Goal: Information Seeking & Learning: Check status

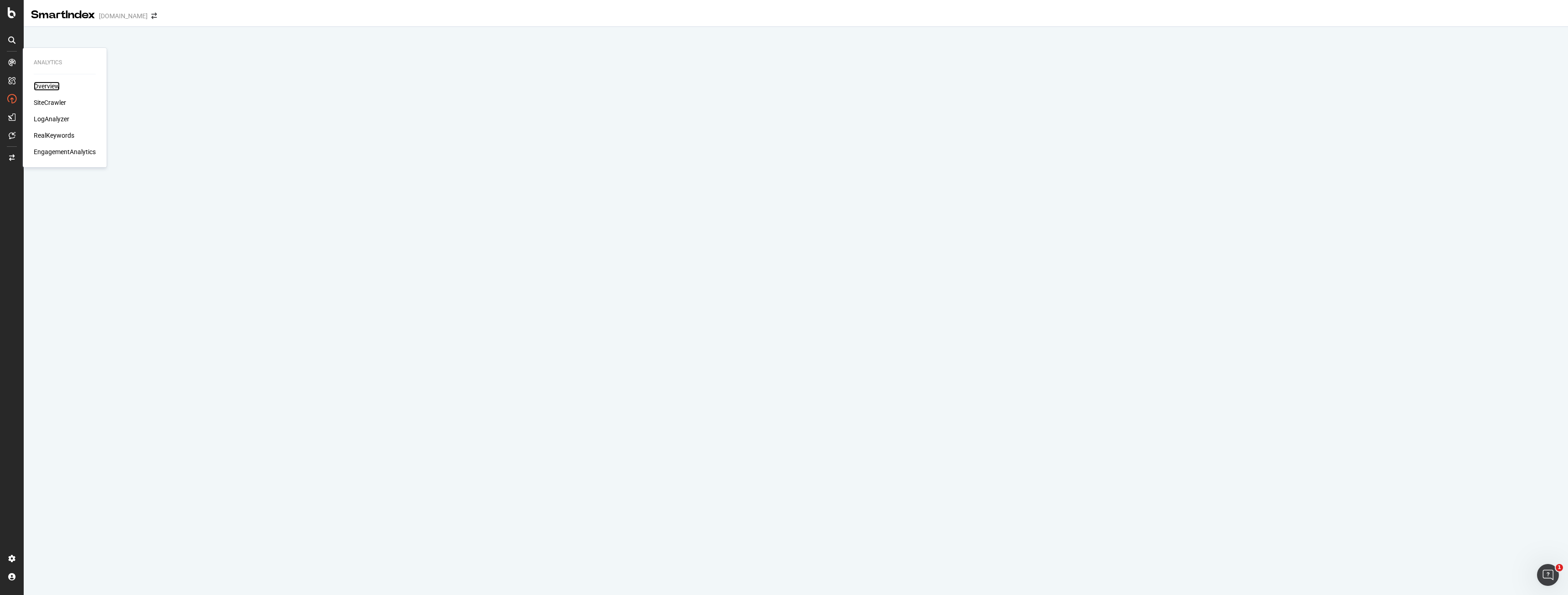
click at [47, 91] on div "Overview" at bounding box center [46, 86] width 26 height 9
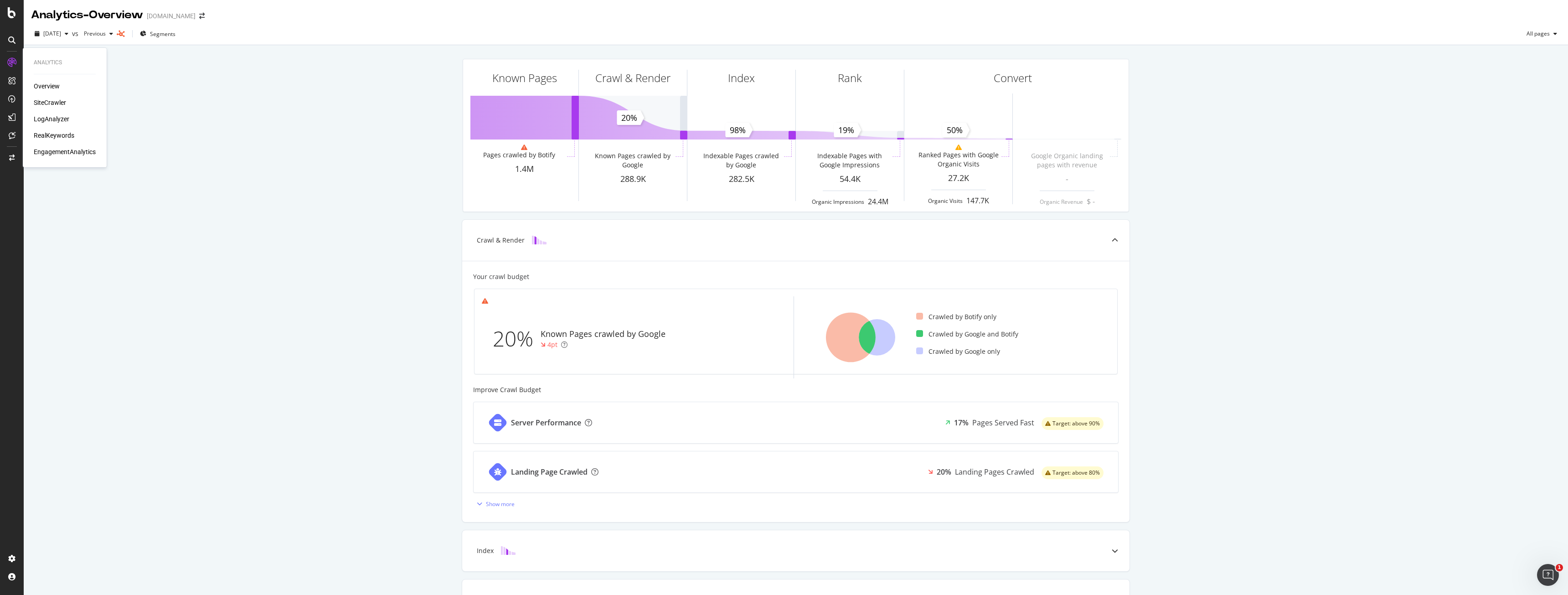
click at [57, 98] on div "Overview SiteCrawler LogAnalyzer RealKeywords EngagementAnalytics" at bounding box center [65, 119] width 62 height 75
click at [57, 99] on div "SiteCrawler" at bounding box center [49, 102] width 32 height 9
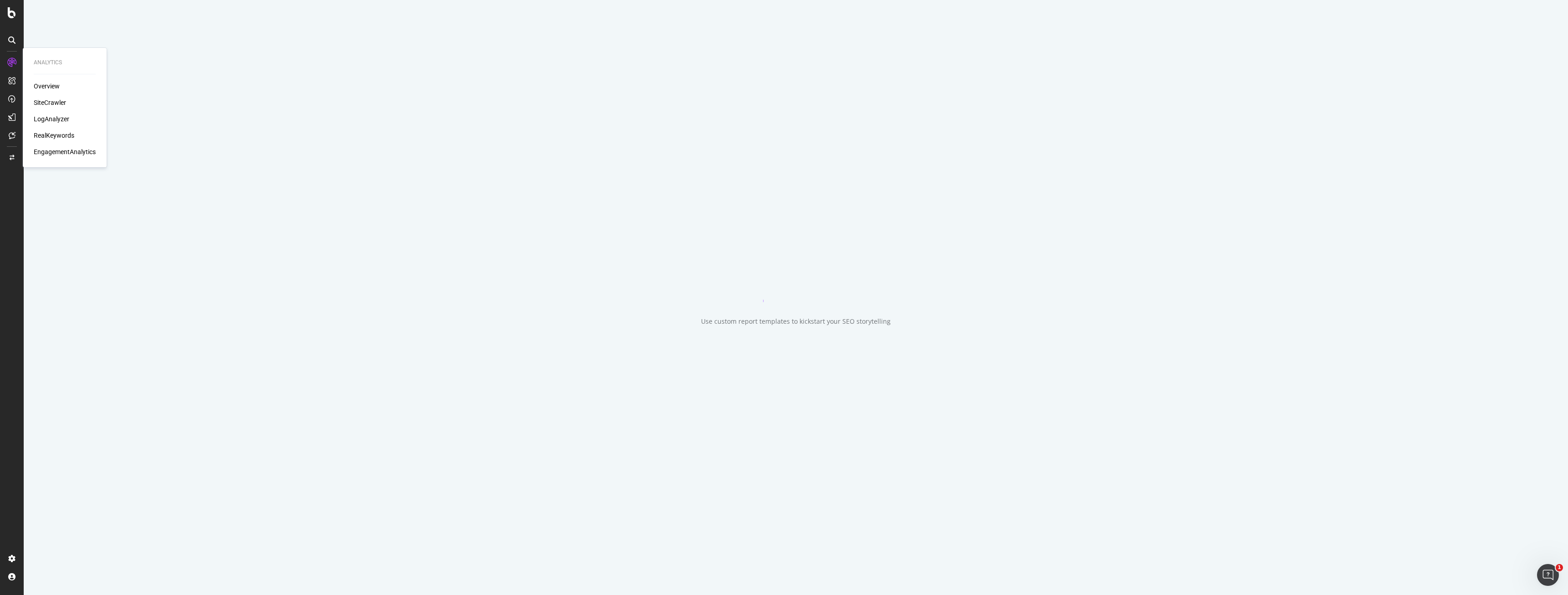
click at [50, 119] on div "LogAnalyzer" at bounding box center [51, 119] width 35 height 9
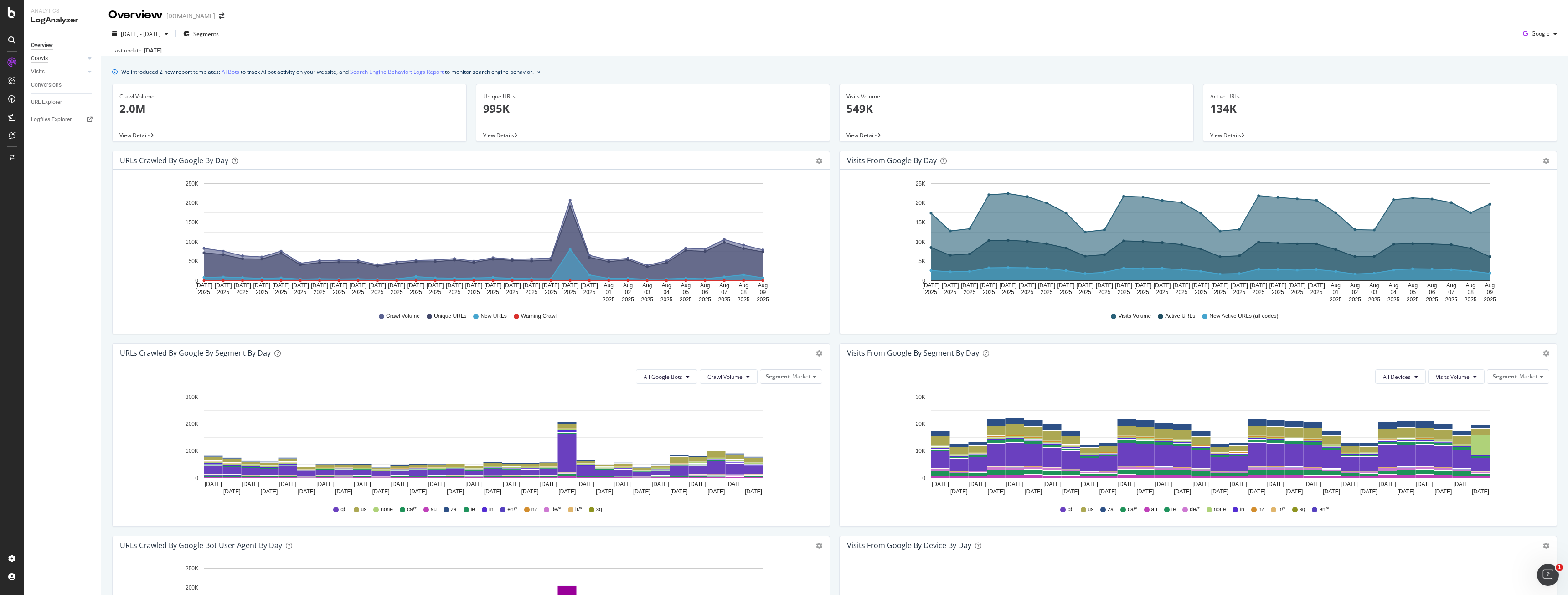
click at [39, 62] on div "Crawls" at bounding box center [40, 58] width 17 height 10
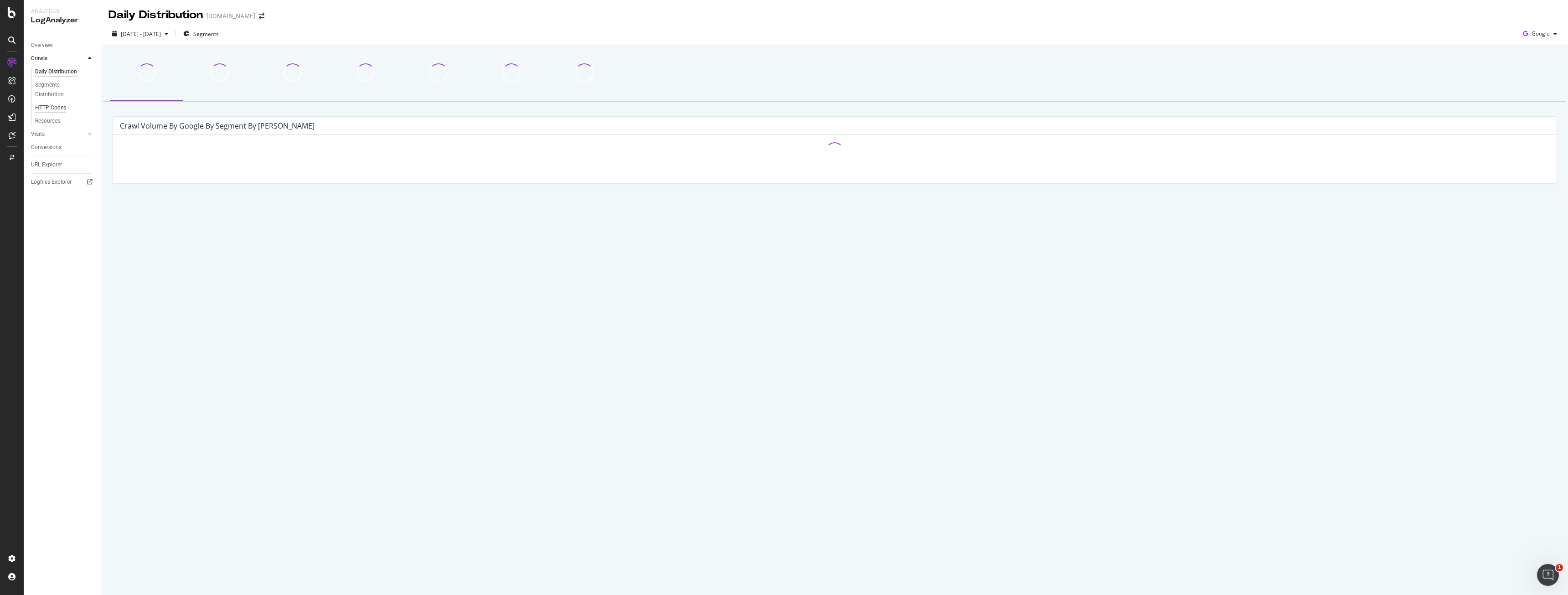
click at [46, 107] on div "HTTP Codes" at bounding box center [51, 108] width 31 height 10
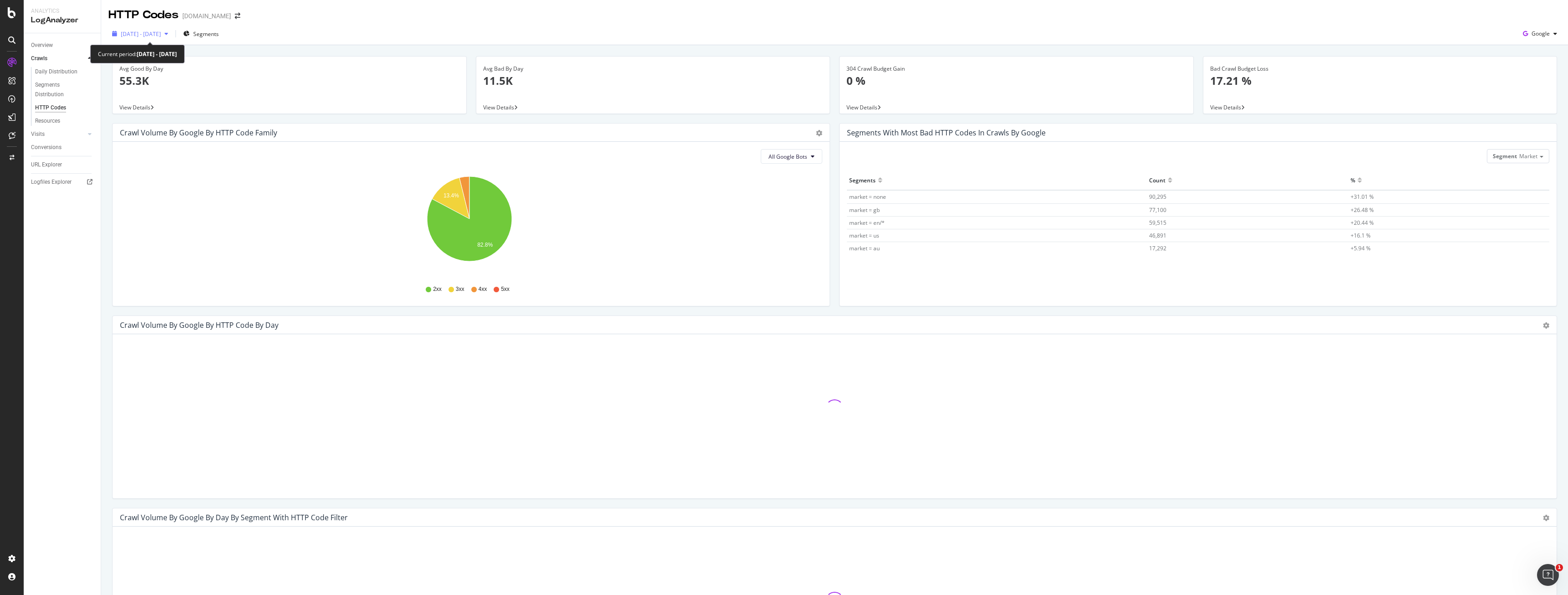
click at [141, 34] on span "[DATE] - [DATE]" at bounding box center [141, 33] width 40 height 8
click at [159, 63] on div "Last 7 Days" at bounding box center [147, 63] width 29 height 8
type input "[DATE]"
click at [218, 194] on div "Apply" at bounding box center [211, 192] width 14 height 8
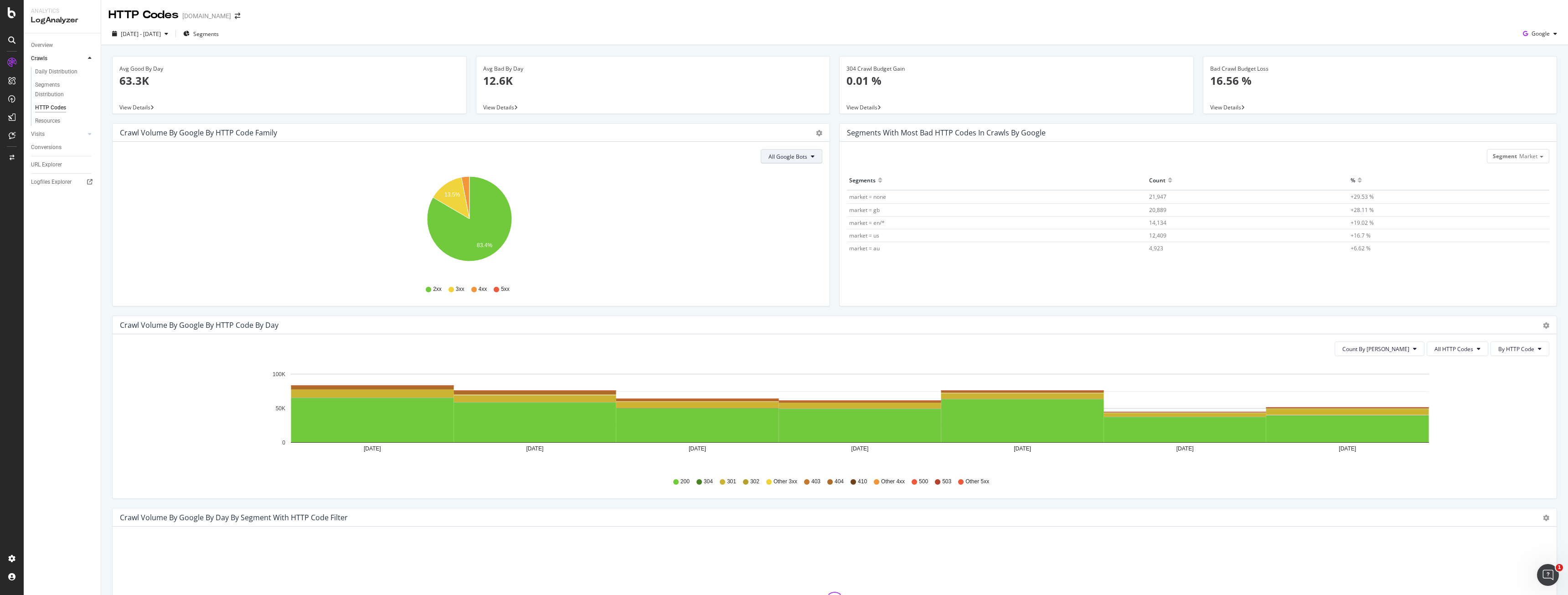
click at [783, 153] on span "All Google Bots" at bounding box center [788, 157] width 39 height 8
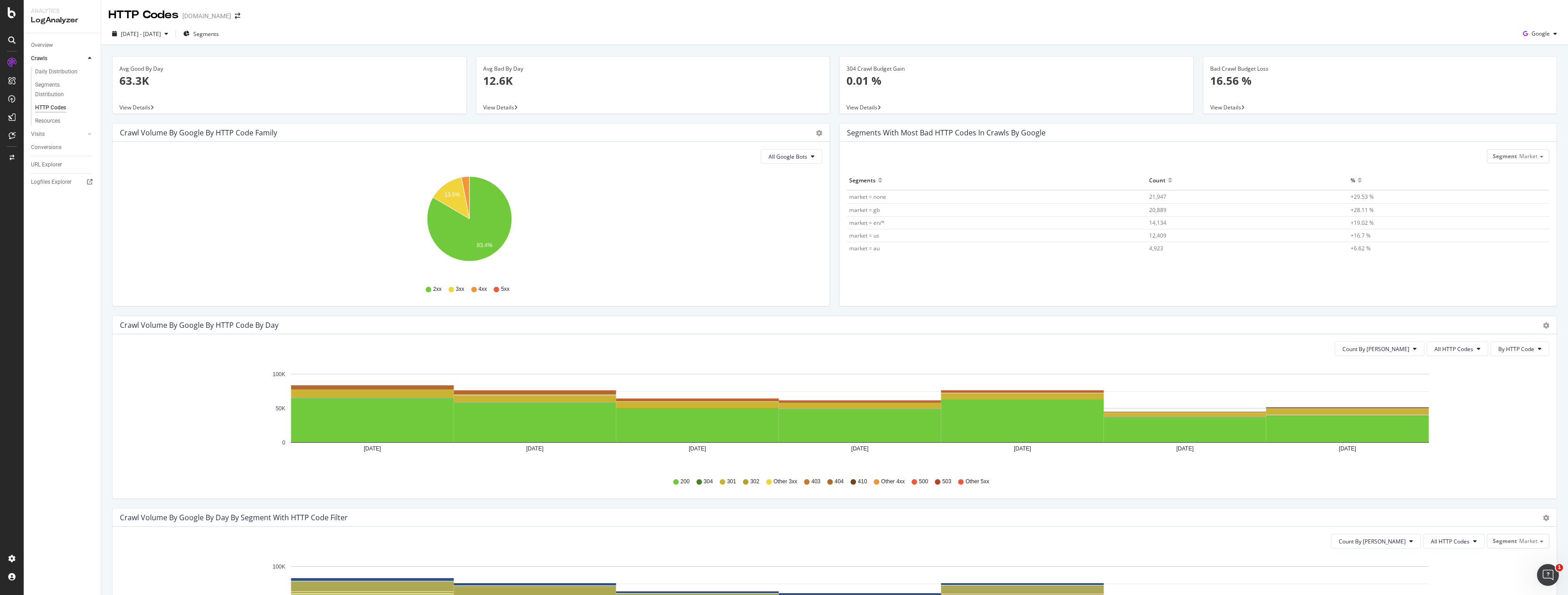
click at [708, 171] on icon "13.5% 83.4%" at bounding box center [469, 224] width 699 height 106
click at [1535, 39] on div "Google" at bounding box center [1540, 33] width 41 height 13
click at [1540, 88] on span "OpenAI" at bounding box center [1540, 85] width 33 height 8
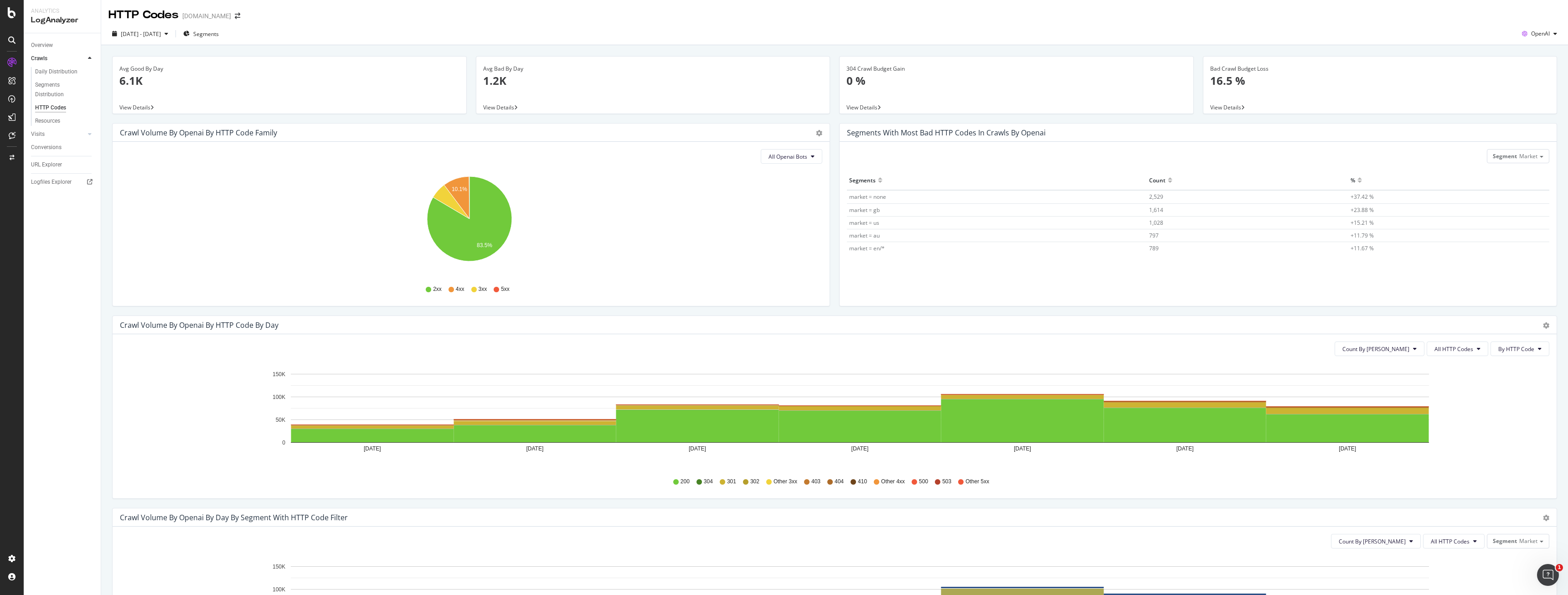
click at [779, 166] on div "All Openai Bots Hold CTRL while clicking to filter the report. 10.1% 83.5% HTTP…" at bounding box center [471, 224] width 717 height 164
click at [784, 160] on span "All Openai Bots" at bounding box center [788, 157] width 39 height 8
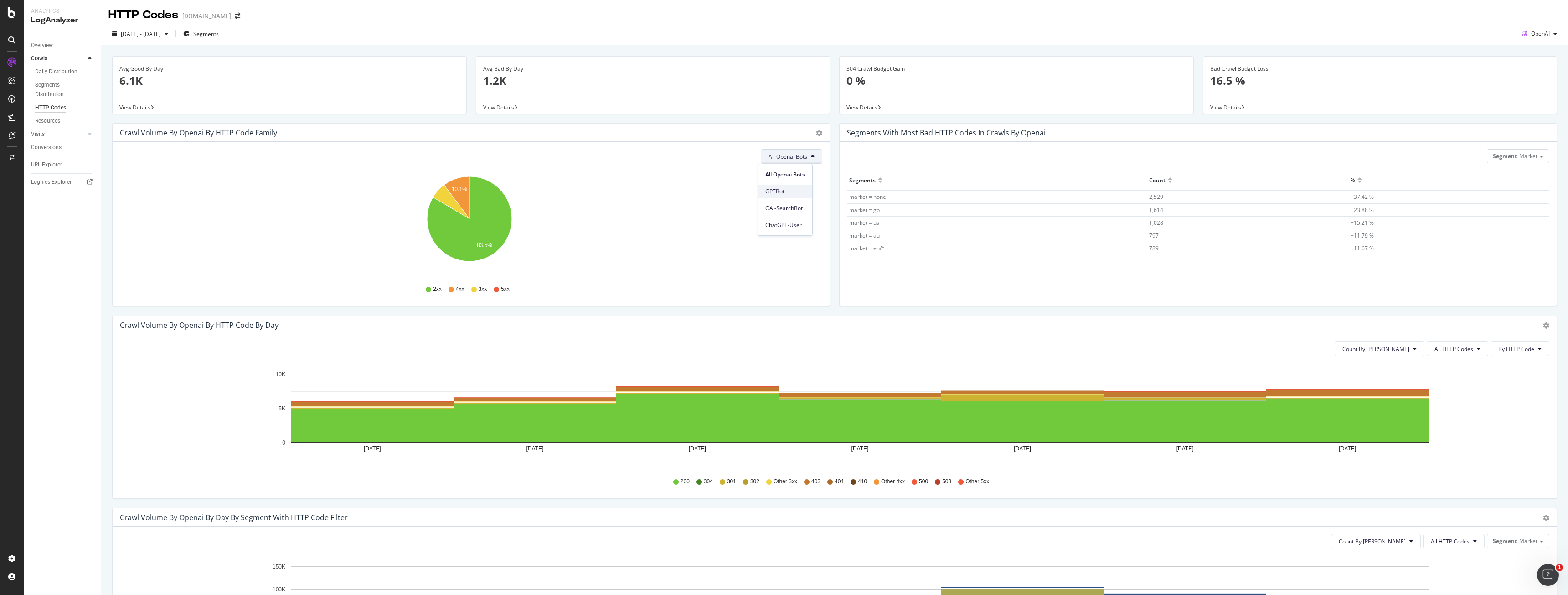
click at [797, 194] on span "GPTBot" at bounding box center [785, 191] width 40 height 8
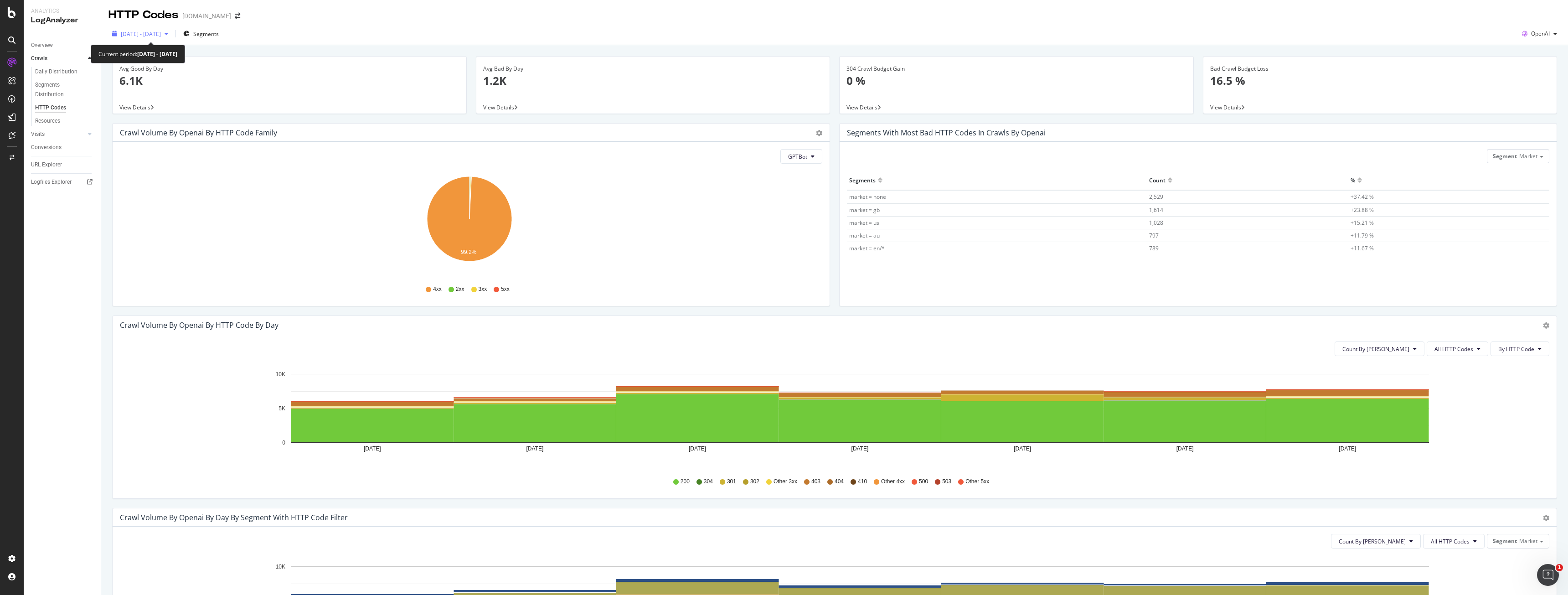
click at [153, 35] on span "[DATE] - [DATE]" at bounding box center [141, 33] width 40 height 8
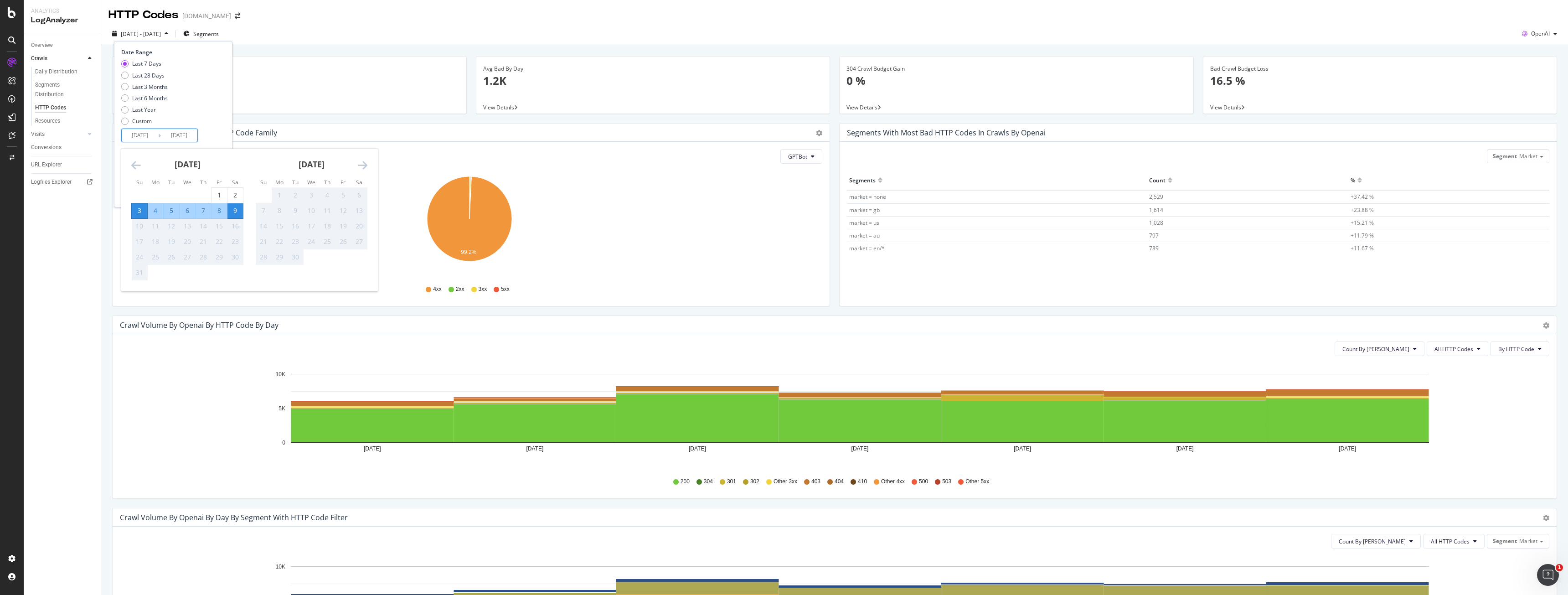
click at [152, 138] on input "[DATE]" at bounding box center [140, 135] width 37 height 13
click at [211, 211] on div "7" at bounding box center [203, 210] width 15 height 9
type input "[DATE]"
click at [232, 212] on div "9" at bounding box center [235, 210] width 15 height 9
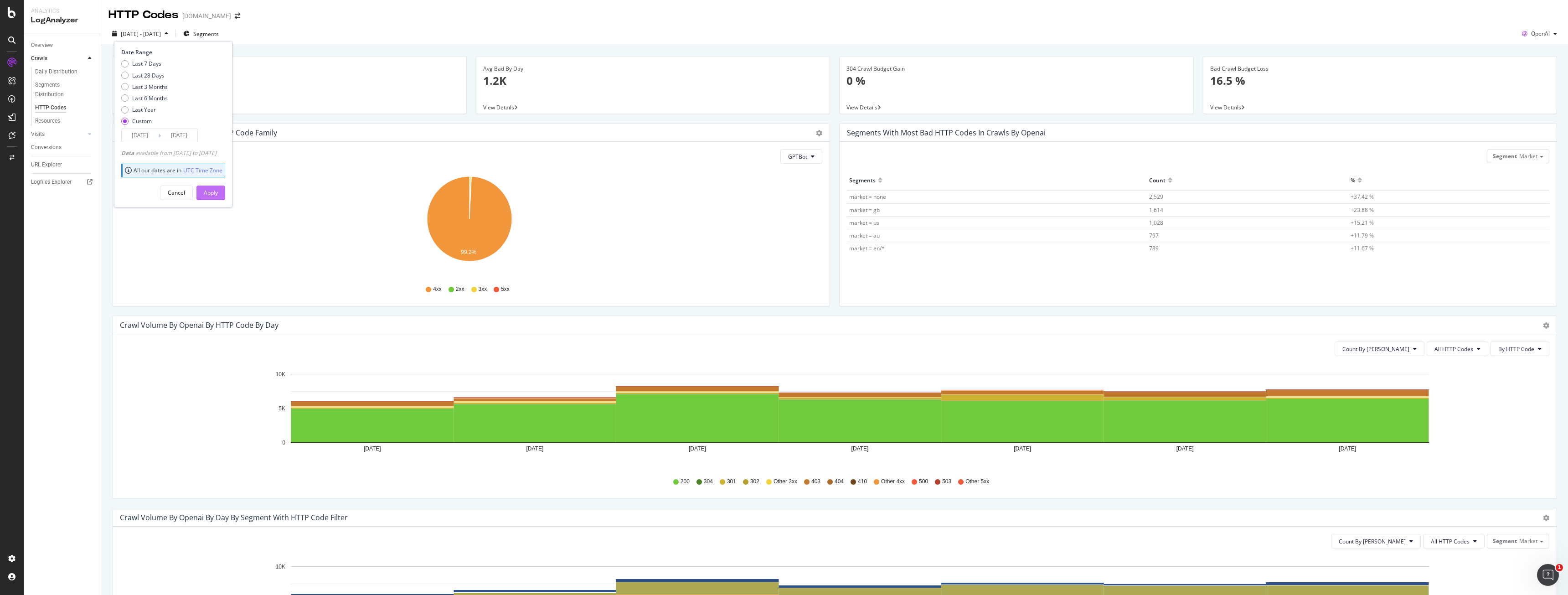
click at [218, 197] on div "Apply" at bounding box center [211, 193] width 14 height 13
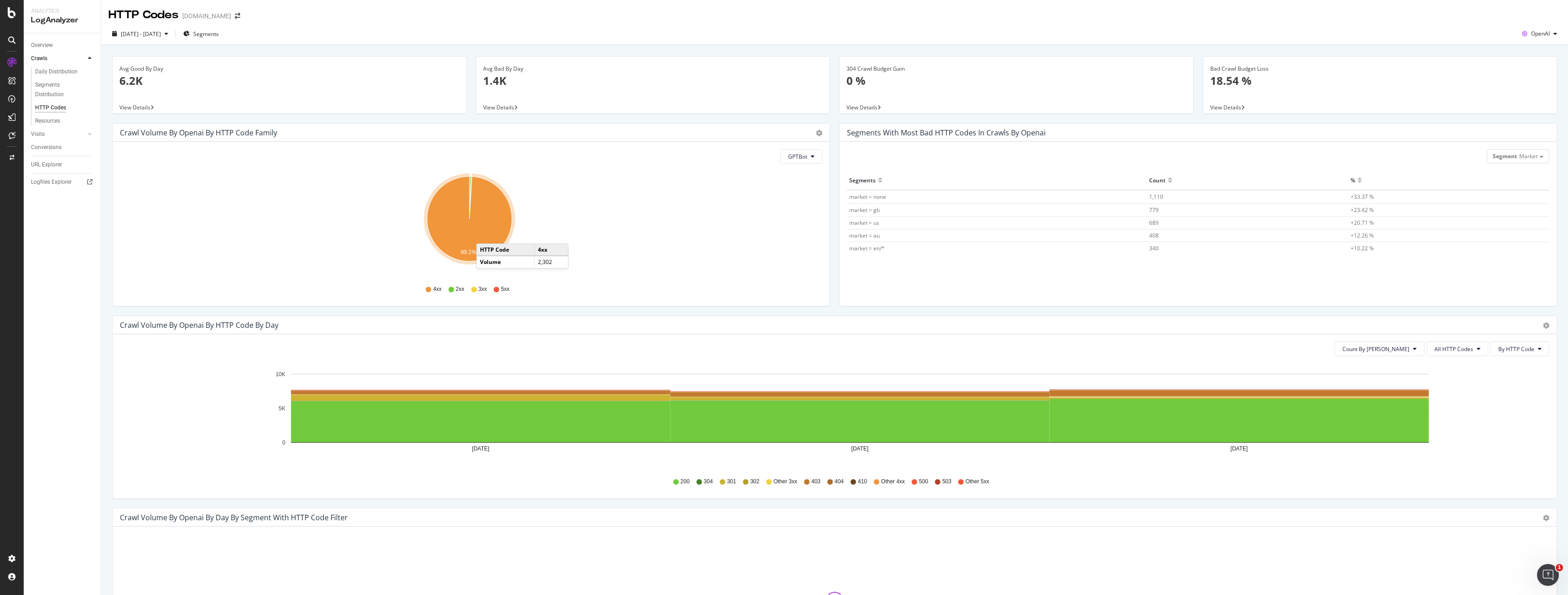
click at [486, 234] on icon "A chart." at bounding box center [469, 219] width 85 height 85
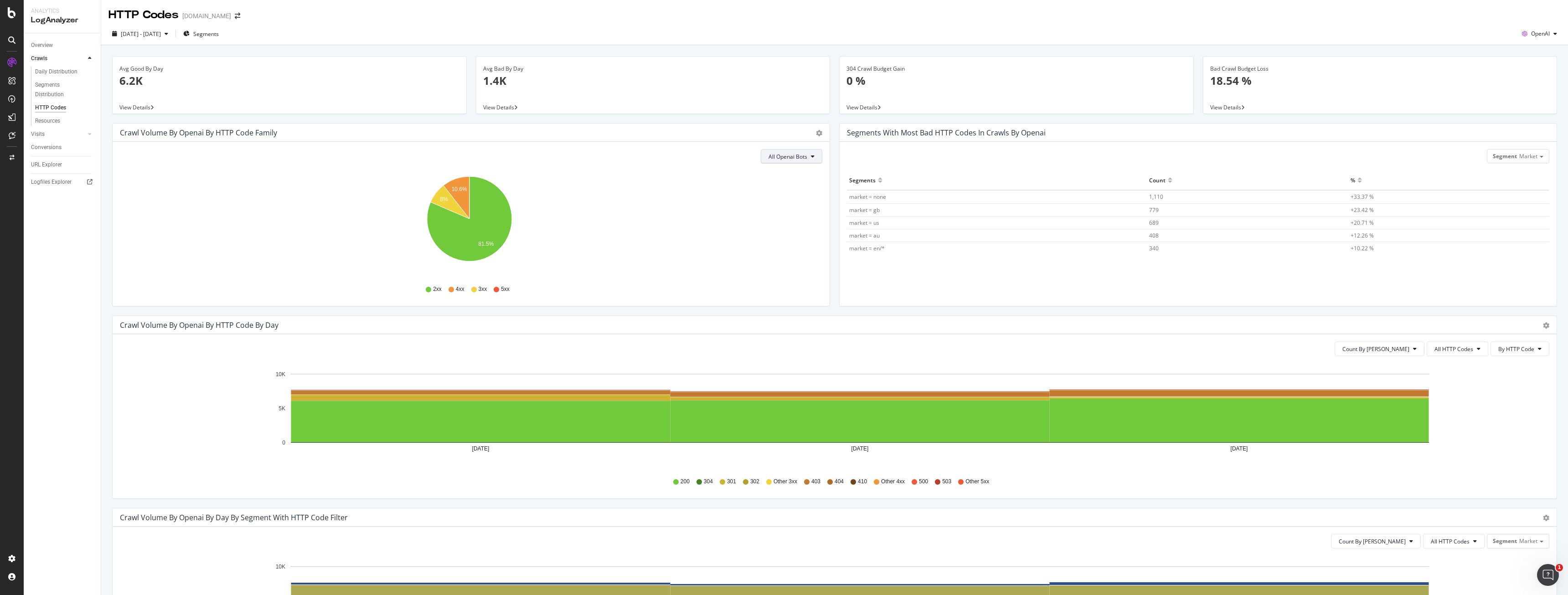
click at [783, 160] on span "All Openai Bots" at bounding box center [788, 157] width 39 height 8
click at [805, 195] on span "GPTBot" at bounding box center [785, 191] width 40 height 8
click at [492, 226] on icon "A chart." at bounding box center [469, 219] width 85 height 85
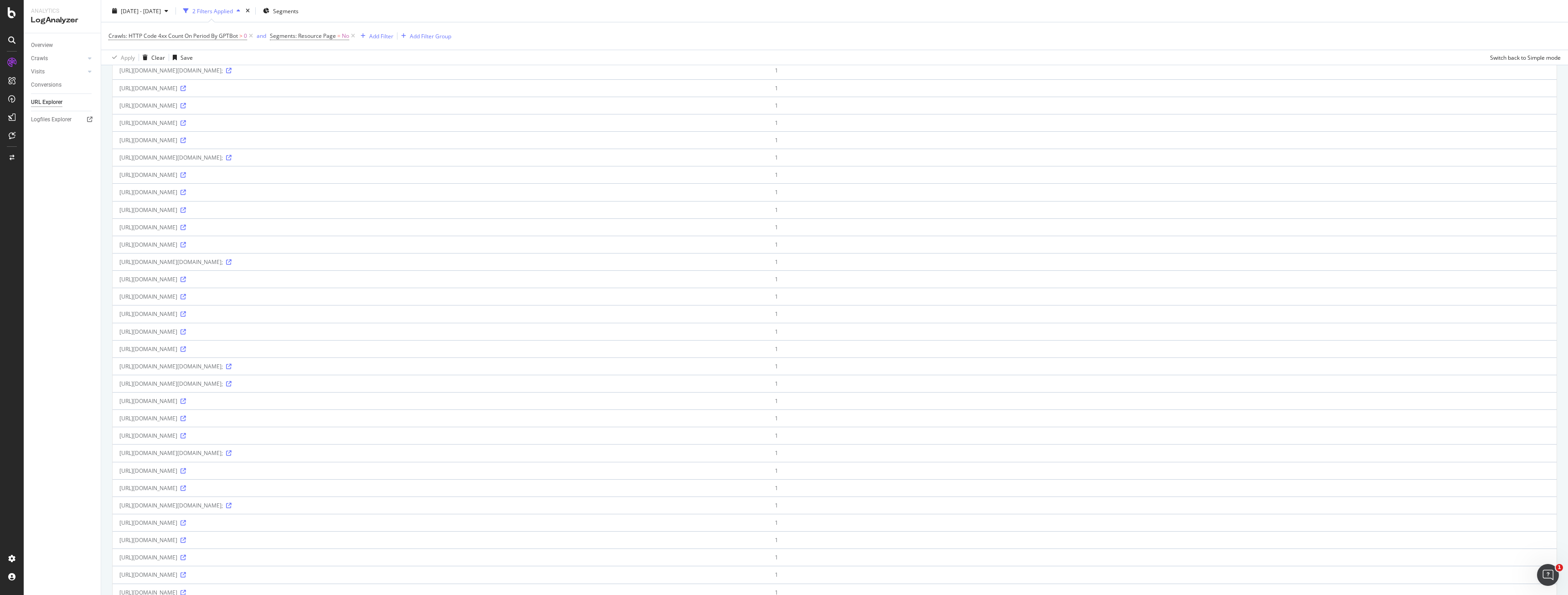
scroll to position [319, 0]
click at [186, 235] on icon at bounding box center [183, 236] width 5 height 5
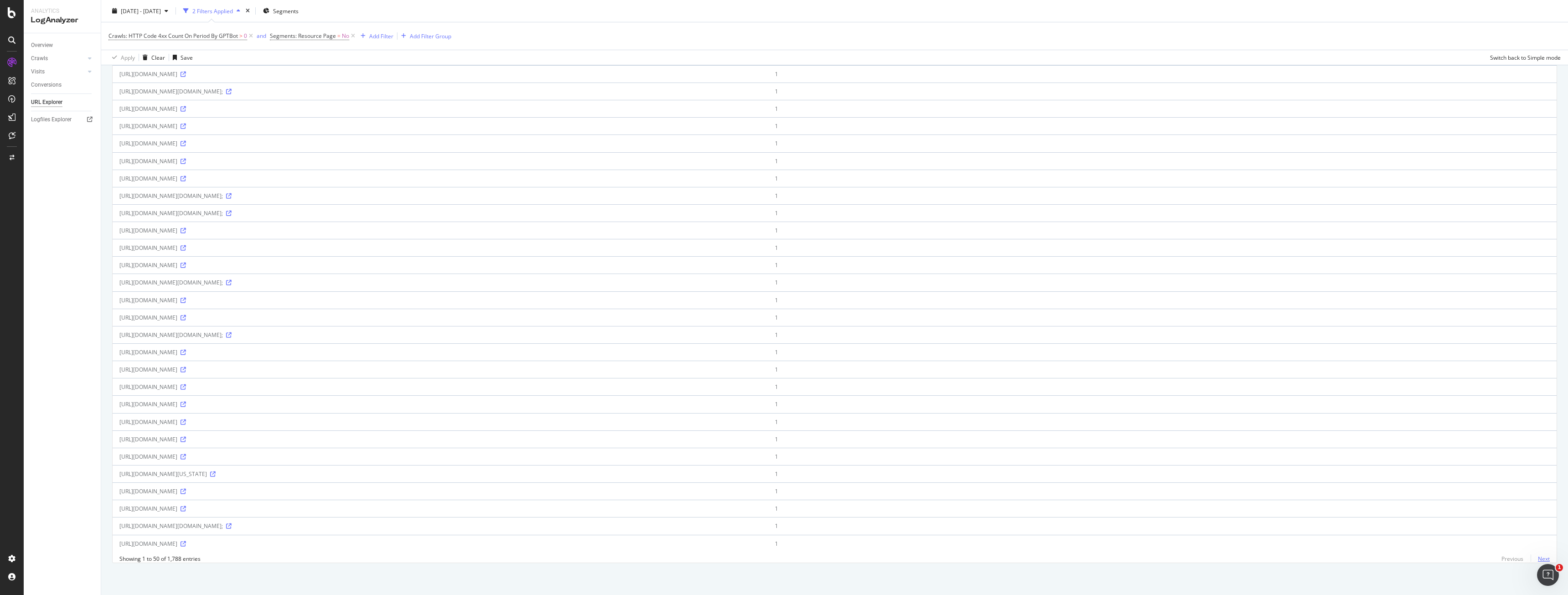
click at [1540, 557] on link "Next" at bounding box center [1540, 559] width 19 height 13
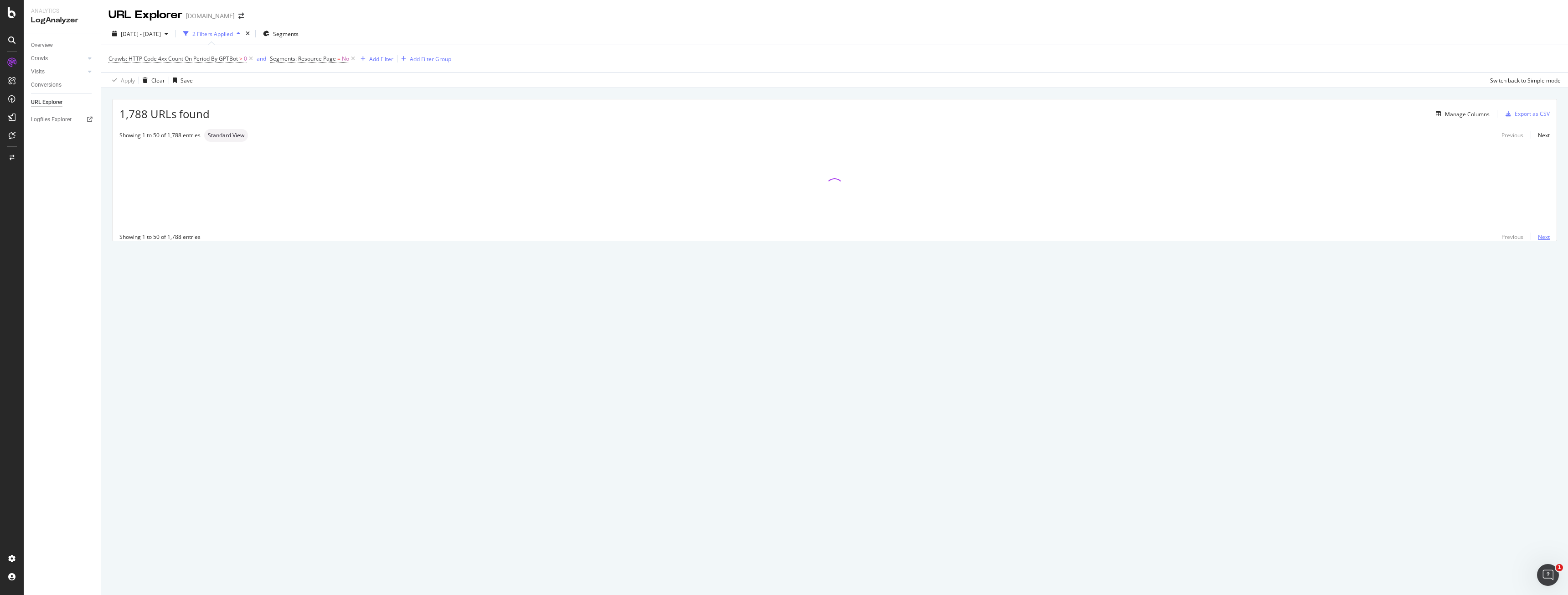
scroll to position [0, 0]
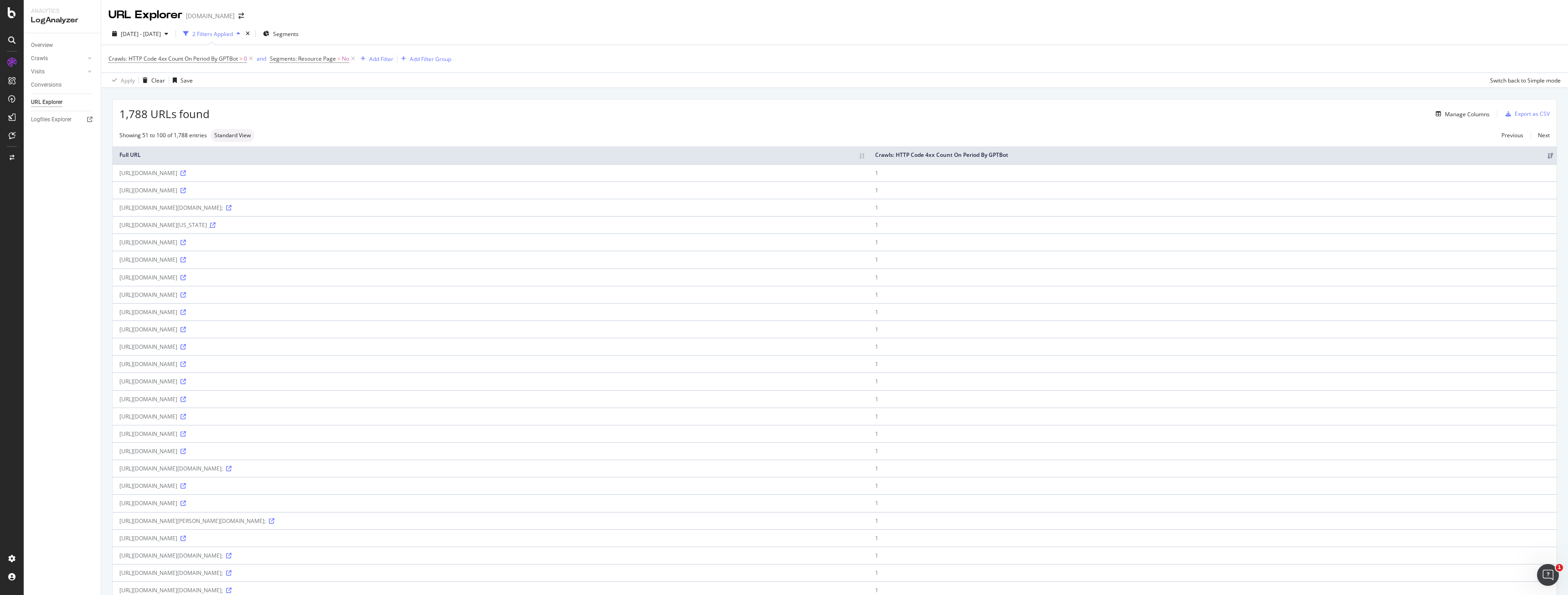
click at [215, 227] on icon at bounding box center [212, 225] width 5 height 5
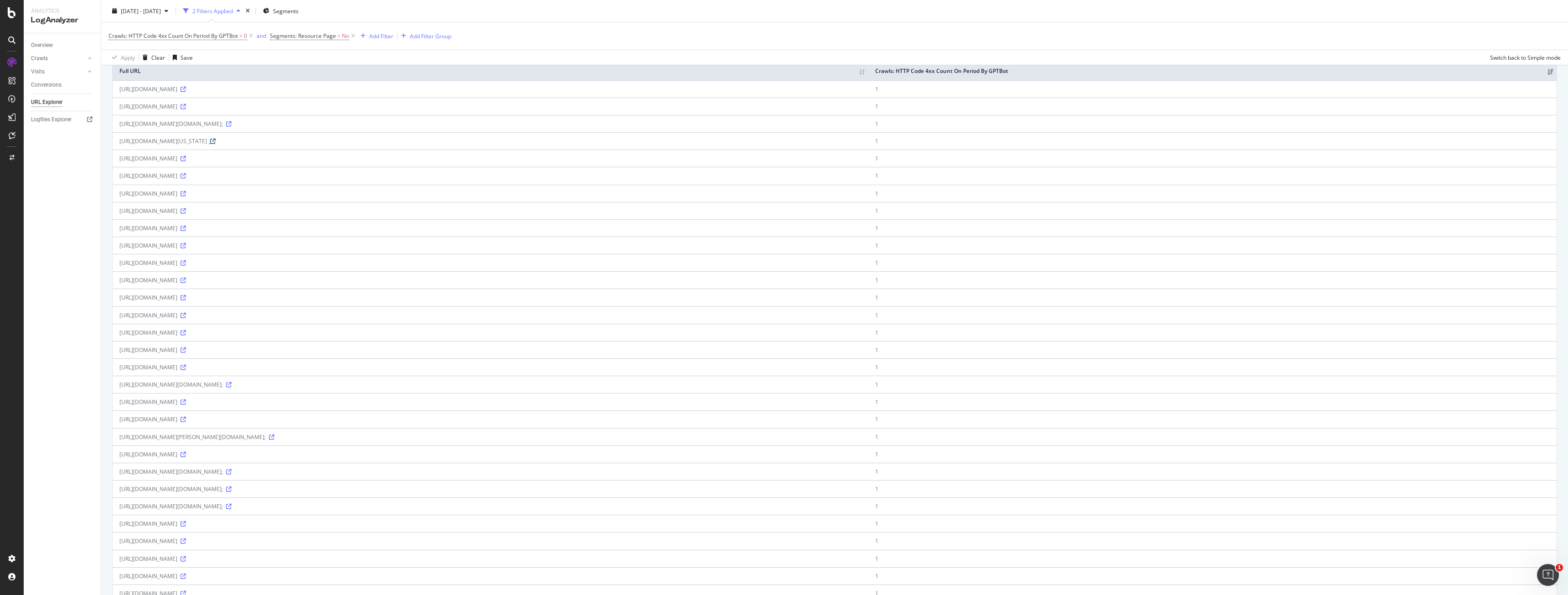
scroll to position [137, 0]
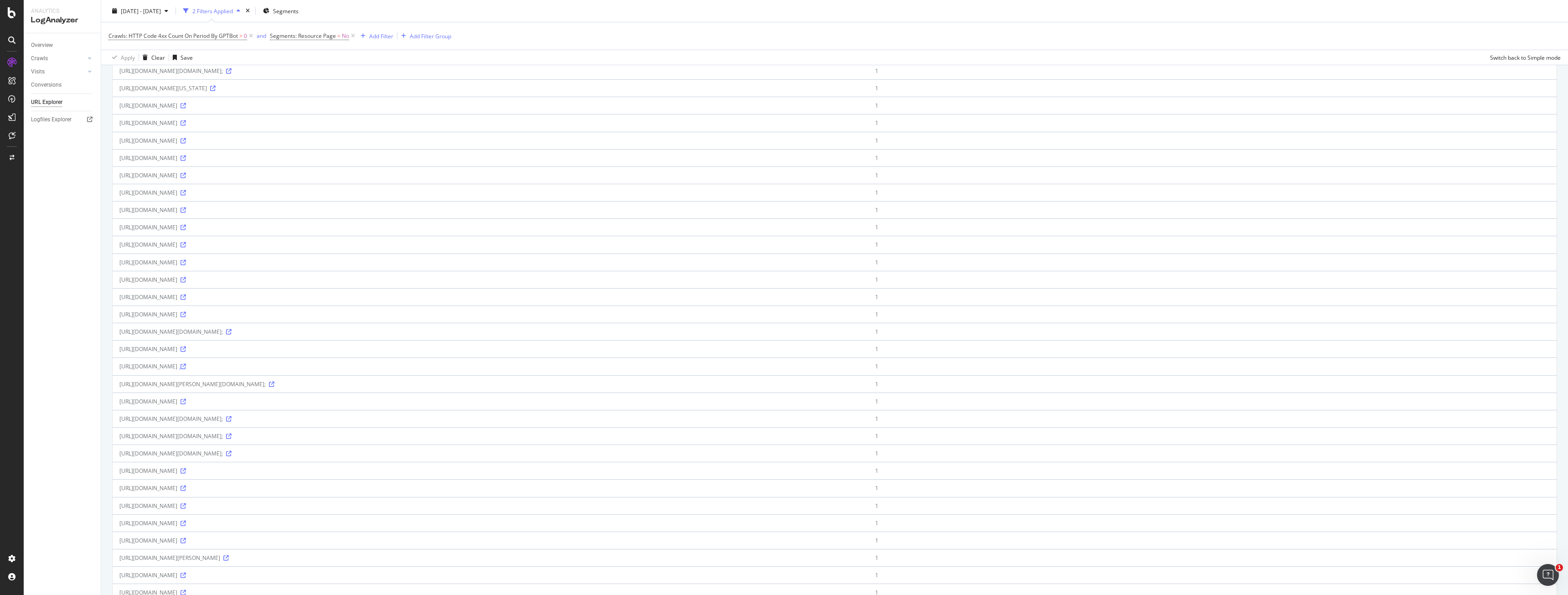
click at [186, 368] on icon at bounding box center [183, 367] width 5 height 5
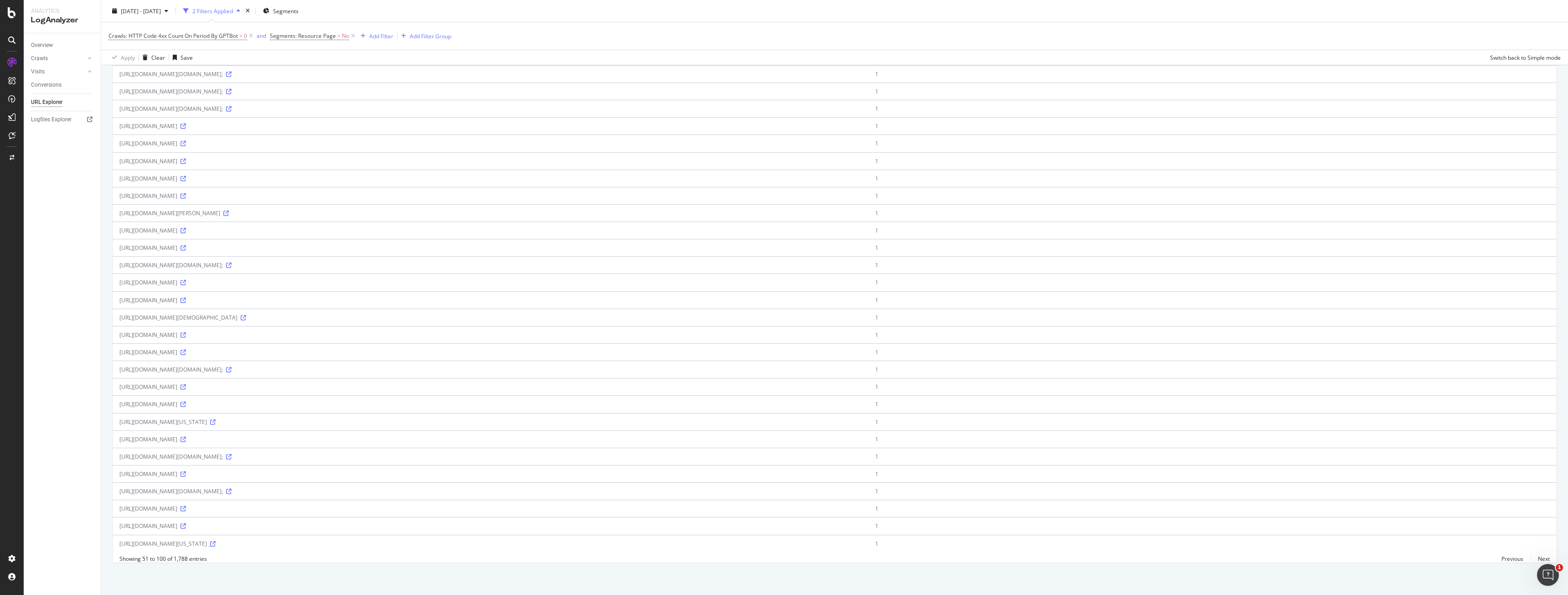
click at [215, 541] on icon at bounding box center [212, 544] width 5 height 5
click at [1533, 556] on link "Next" at bounding box center [1540, 559] width 19 height 13
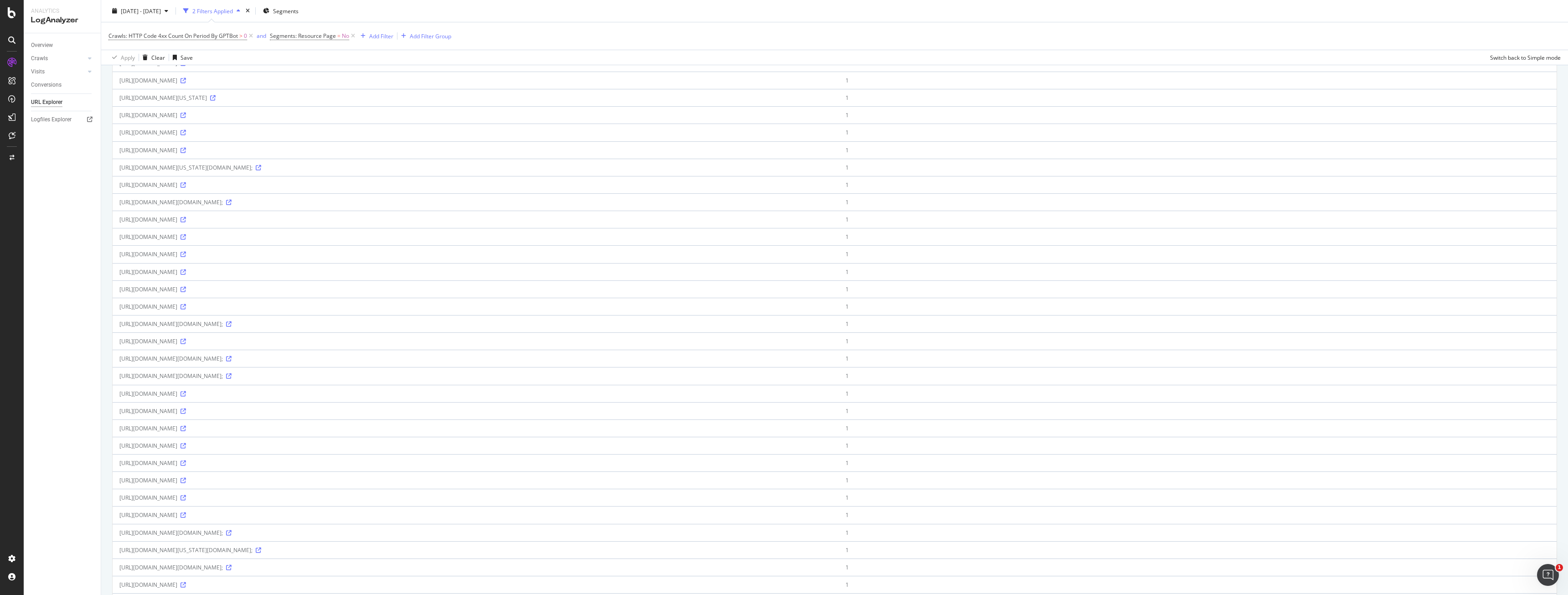
scroll to position [273, 0]
click at [186, 250] on icon at bounding box center [183, 247] width 5 height 5
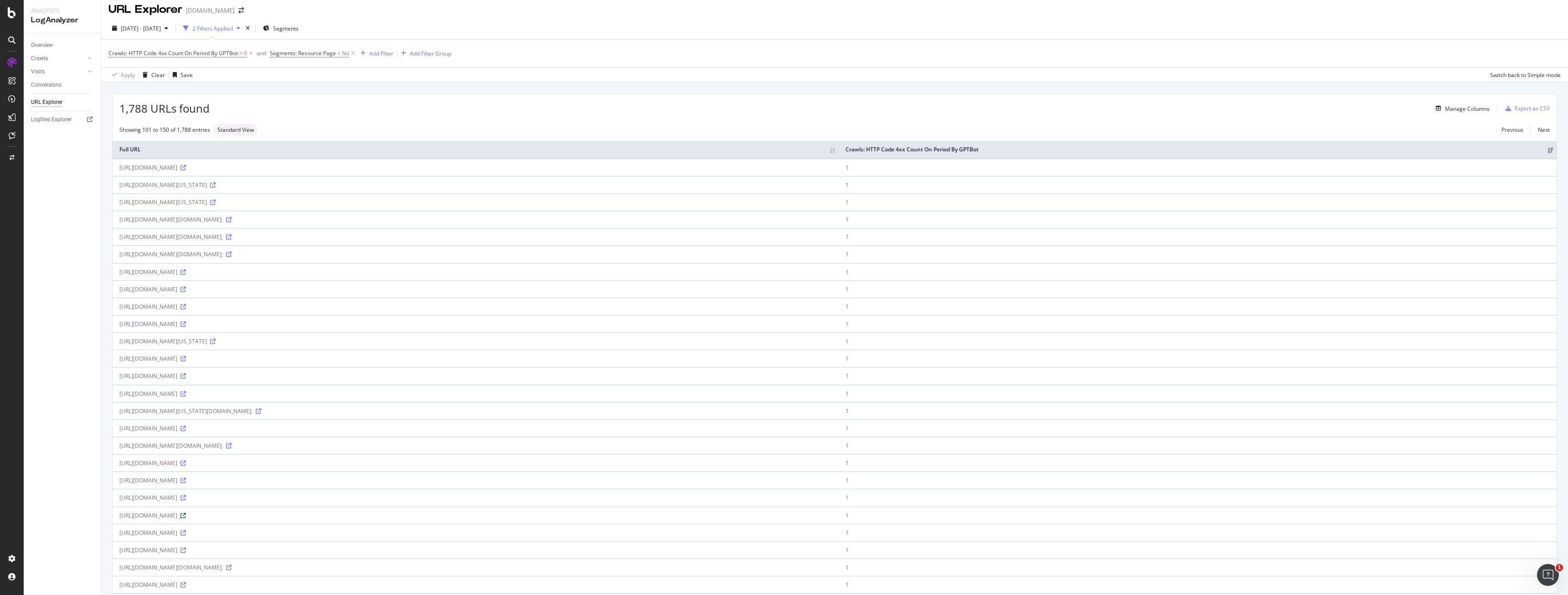
scroll to position [0, 0]
click at [161, 37] on span "[DATE] - [DATE]" at bounding box center [141, 33] width 40 height 8
click at [384, 112] on div "Manage Columns" at bounding box center [849, 114] width 1280 height 11
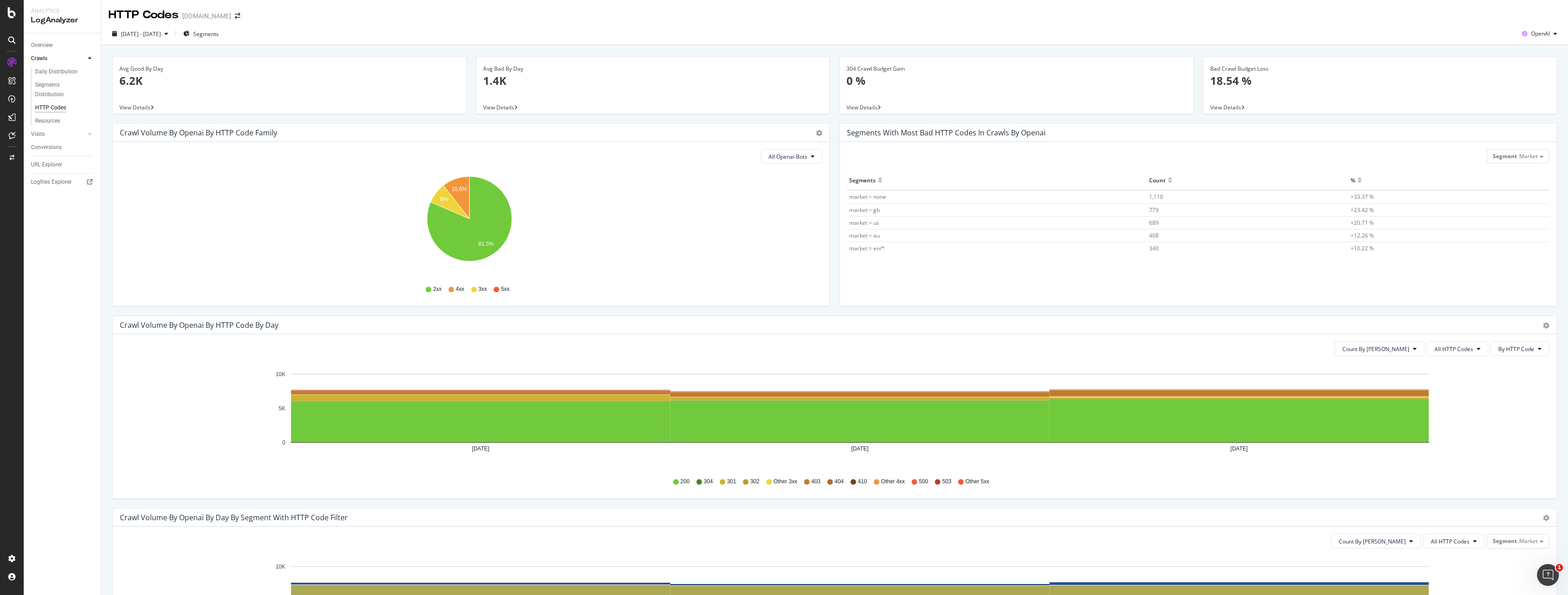
click at [780, 175] on icon "10.6% 8% 81.5%" at bounding box center [469, 224] width 699 height 106
click at [782, 163] on button "All Openai Bots" at bounding box center [791, 157] width 61 height 15
click at [784, 192] on span "GPTBot" at bounding box center [785, 191] width 40 height 8
click at [470, 180] on icon "A chart." at bounding box center [470, 198] width 1 height 43
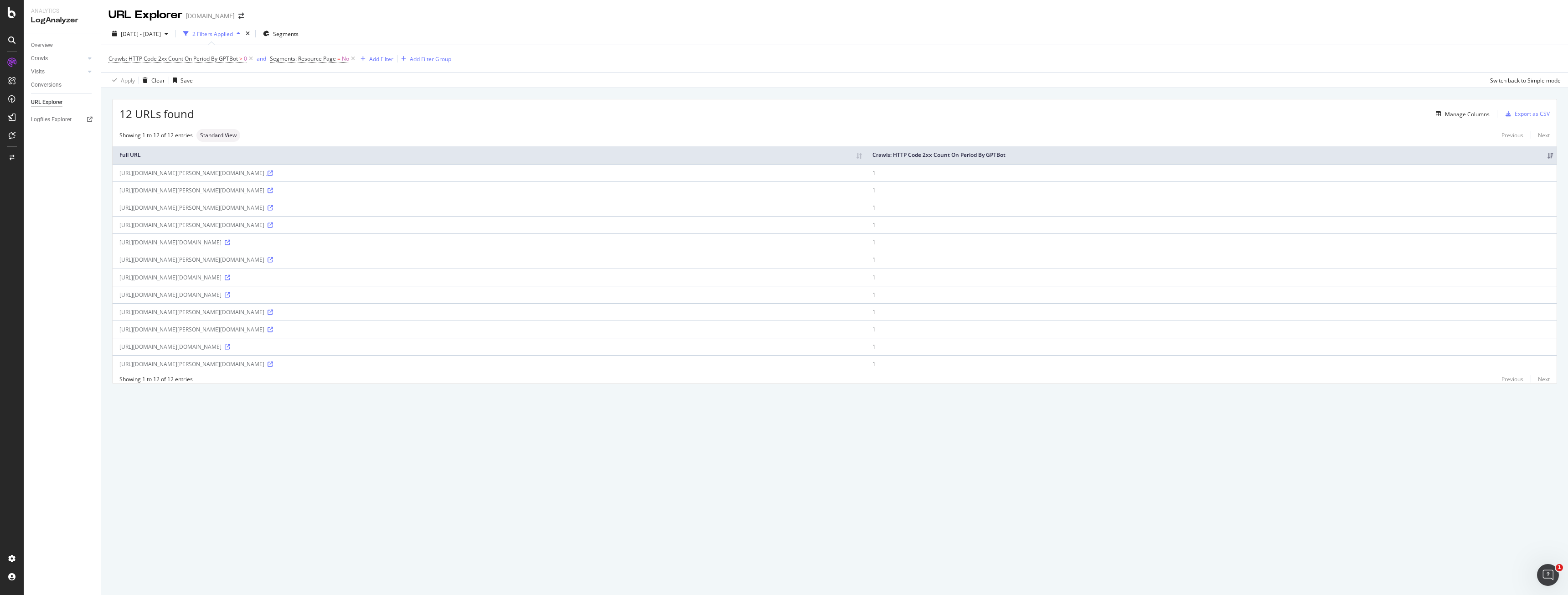
click at [273, 173] on icon at bounding box center [270, 173] width 5 height 5
click at [52, 49] on div "Overview" at bounding box center [42, 46] width 22 height 10
